Goal: Task Accomplishment & Management: Manage account settings

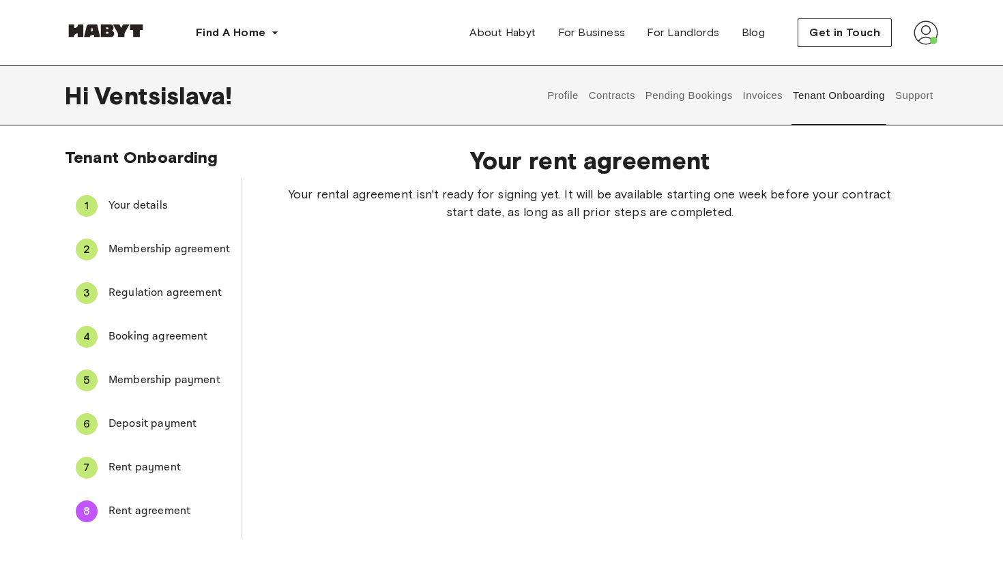
click at [917, 33] on img at bounding box center [926, 32] width 25 height 25
click at [882, 62] on span "Profile" at bounding box center [884, 64] width 34 height 16
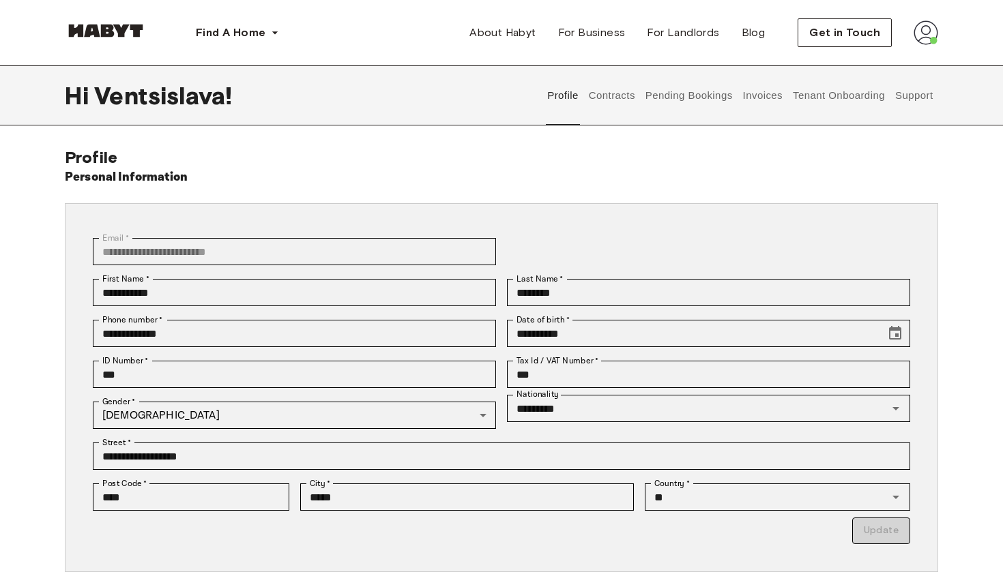
click at [611, 88] on button "Contracts" at bounding box center [612, 95] width 50 height 60
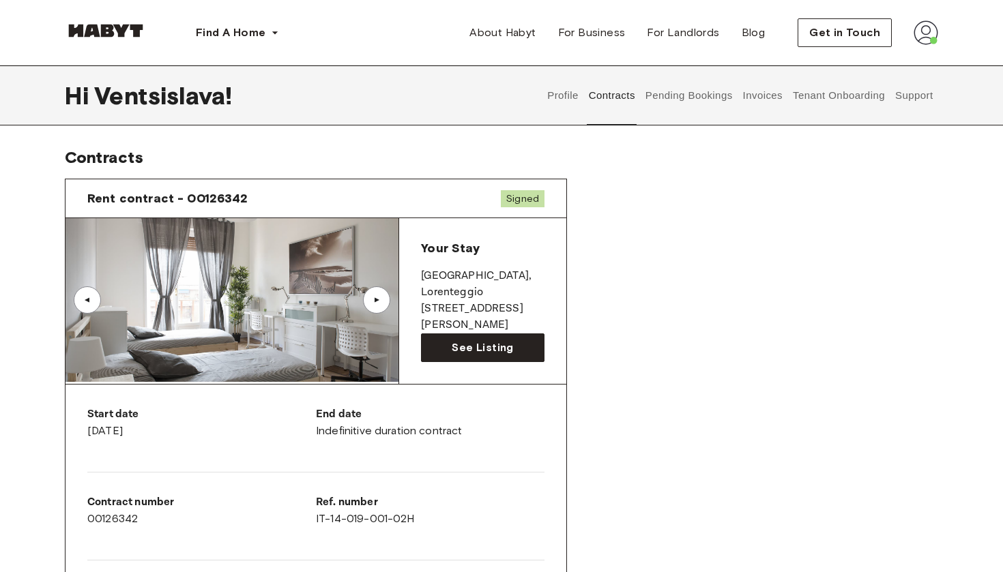
drag, startPoint x: 430, startPoint y: 278, endPoint x: 502, endPoint y: 304, distance: 76.2
click at [502, 304] on div "Your Stay [GEOGRAPHIC_DATA] , [PERSON_NAME] Largo [PERSON_NAME] 2" at bounding box center [482, 286] width 123 height 93
click at [458, 301] on p "[STREET_ADDRESS][PERSON_NAME]" at bounding box center [482, 317] width 123 height 33
drag, startPoint x: 419, startPoint y: 272, endPoint x: 514, endPoint y: 311, distance: 102.8
click at [514, 311] on div "Your Stay [GEOGRAPHIC_DATA] , [PERSON_NAME] Largo [PERSON_NAME] 2 See Listing" at bounding box center [482, 301] width 167 height 166
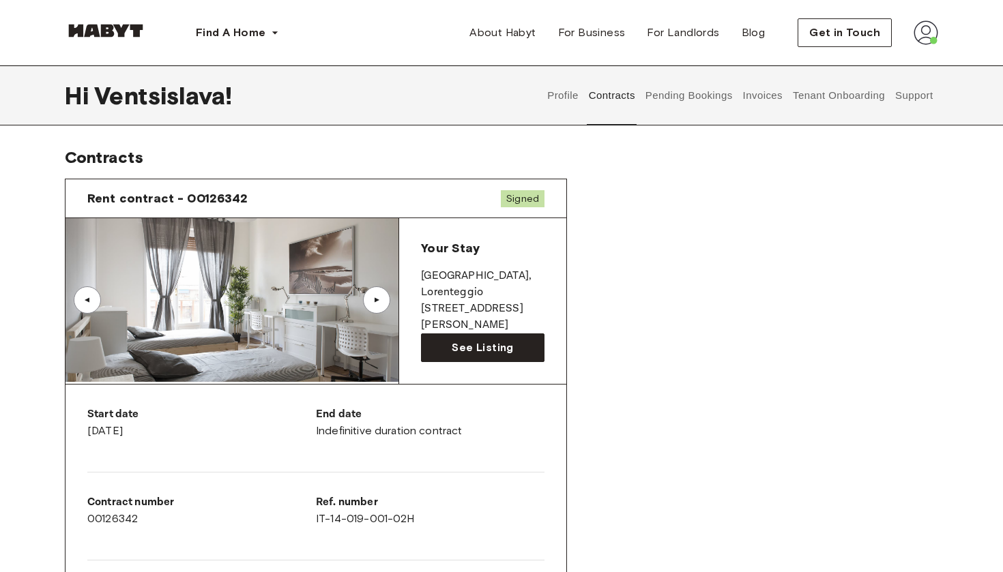
copy div "[GEOGRAPHIC_DATA] , [PERSON_NAME] Largo [PERSON_NAME] 2"
click at [300, 306] on img at bounding box center [231, 300] width 333 height 164
click at [376, 304] on div "▲" at bounding box center [377, 300] width 14 height 8
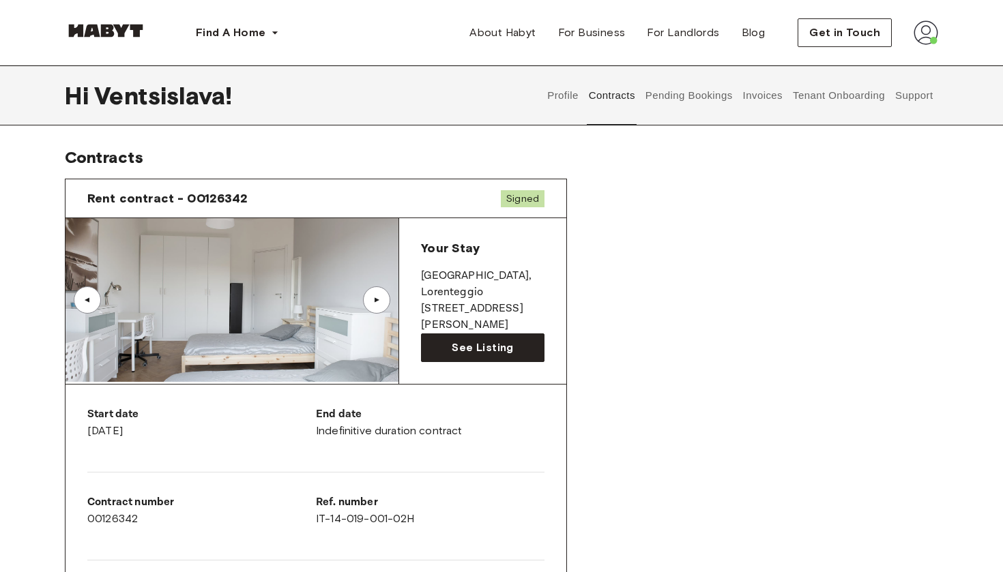
click at [382, 297] on div "▲" at bounding box center [377, 300] width 14 height 8
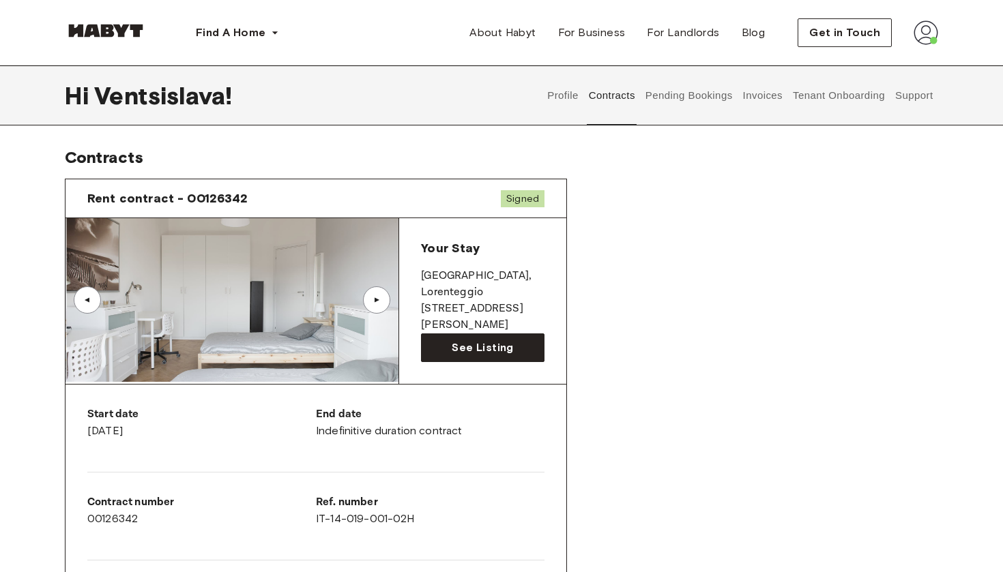
click at [381, 297] on div "▲" at bounding box center [377, 300] width 14 height 8
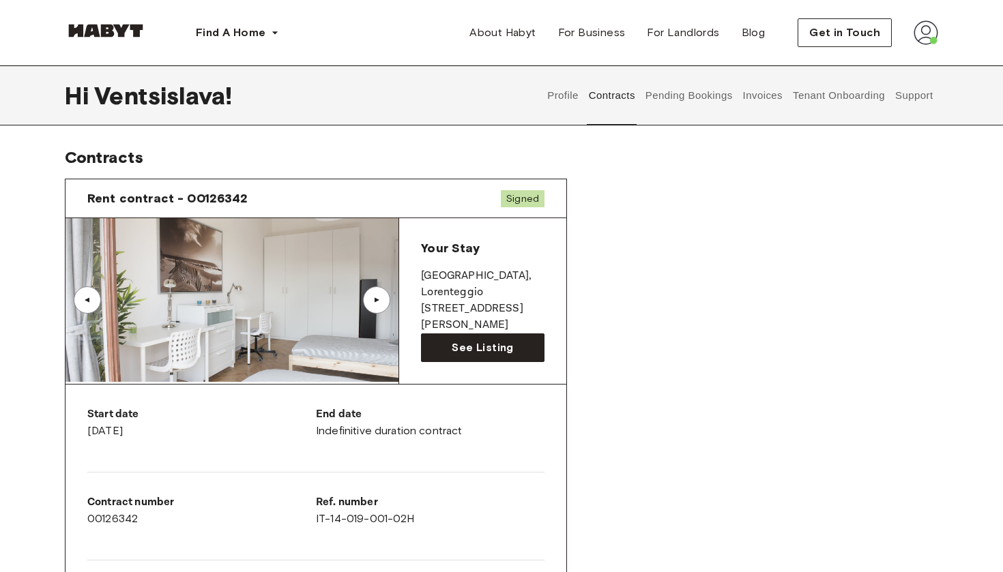
click at [381, 299] on div "▲" at bounding box center [377, 300] width 14 height 8
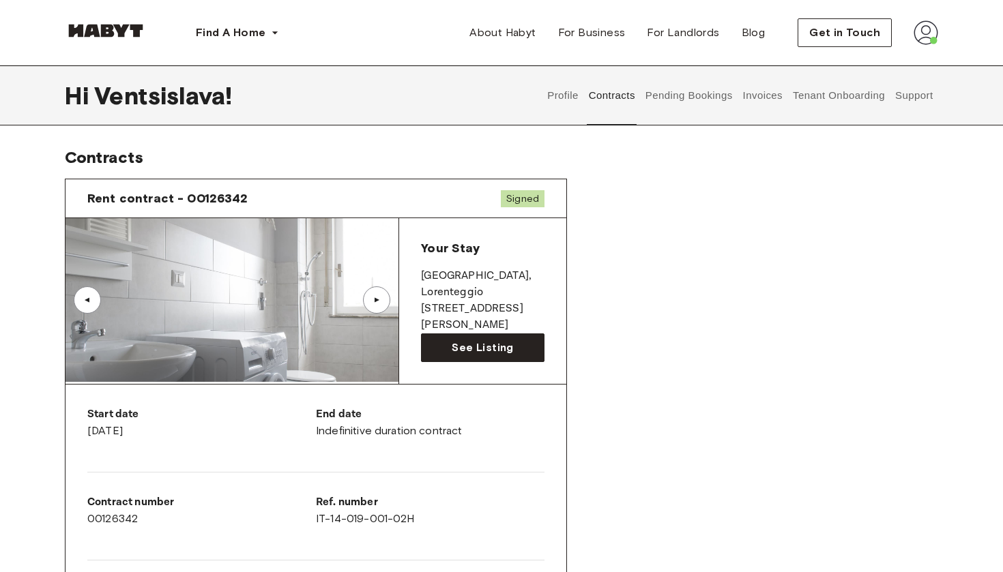
click at [381, 299] on div "▲" at bounding box center [377, 300] width 14 height 8
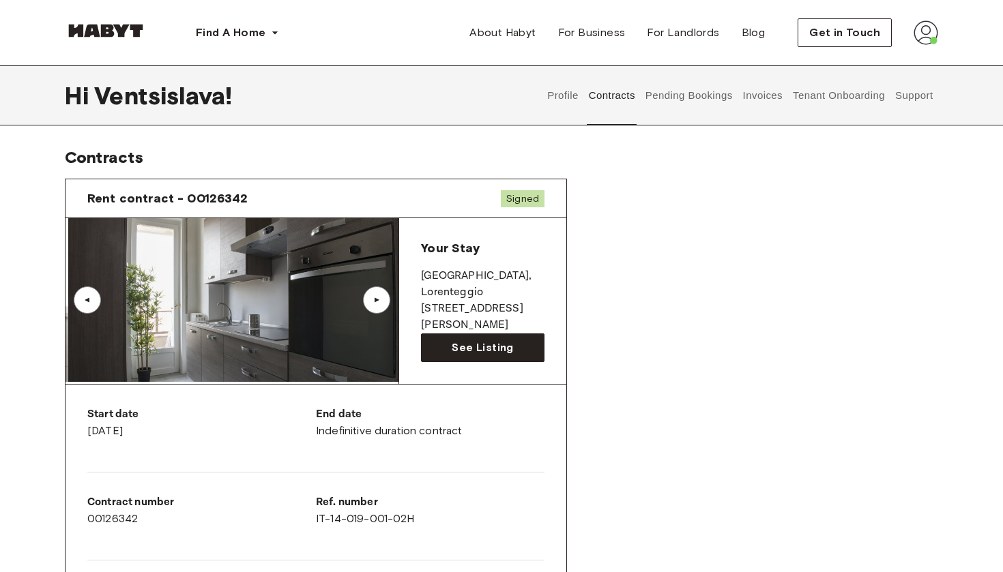
click at [381, 299] on div "▲" at bounding box center [377, 300] width 14 height 8
